Goal: Navigation & Orientation: Find specific page/section

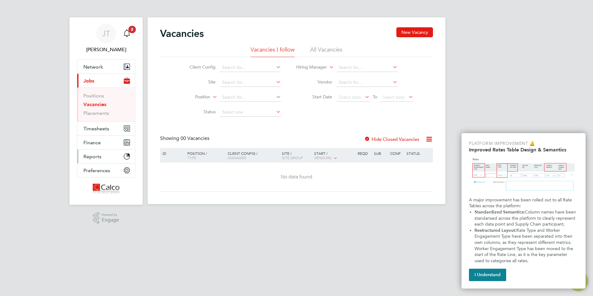
click at [91, 158] on span "Reports" at bounding box center [92, 156] width 18 height 6
click at [93, 155] on span "Reports" at bounding box center [92, 156] width 18 height 6
click at [94, 143] on span "Finance" at bounding box center [91, 142] width 17 height 6
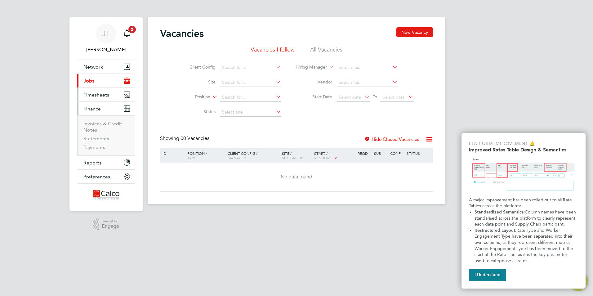
click at [92, 94] on span "Timesheets" at bounding box center [96, 95] width 26 height 6
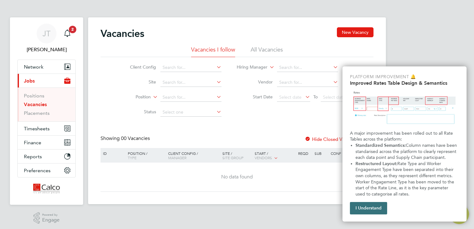
click at [371, 208] on button "I Understand" at bounding box center [368, 208] width 37 height 12
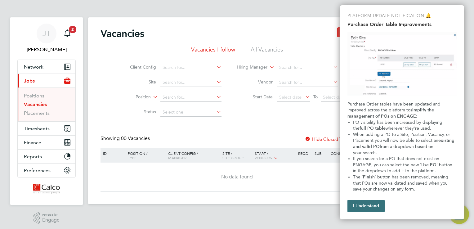
click at [370, 205] on button "I Understand" at bounding box center [365, 206] width 37 height 12
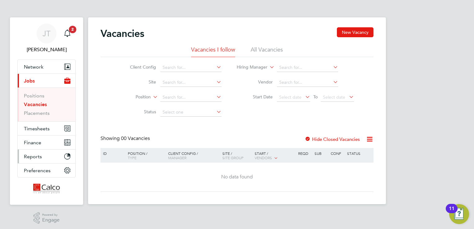
click at [42, 155] on button "Reports" at bounding box center [47, 156] width 58 height 14
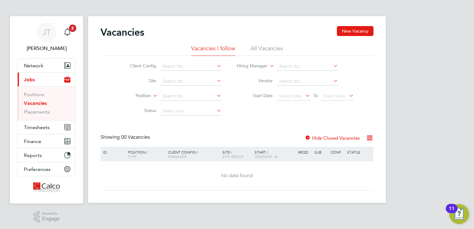
scroll to position [2, 0]
click at [41, 139] on button "Finance" at bounding box center [47, 141] width 58 height 14
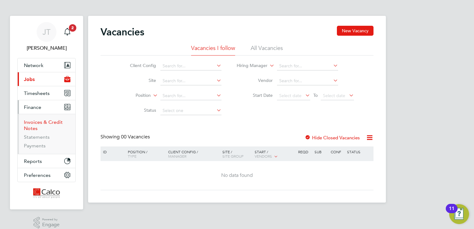
click at [32, 125] on link "Invoices & Credit Notes" at bounding box center [43, 125] width 39 height 12
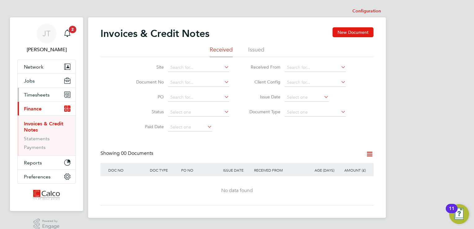
click at [45, 93] on span "Timesheets" at bounding box center [37, 95] width 26 height 6
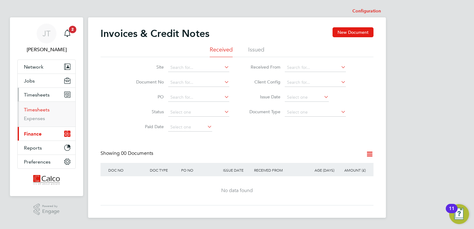
click at [39, 108] on link "Timesheets" at bounding box center [37, 110] width 26 height 6
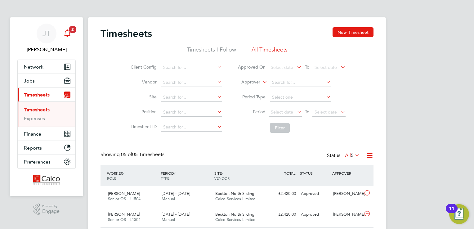
click at [69, 32] on app-badge "2" at bounding box center [72, 29] width 7 height 6
